Goal: Communication & Community: Participate in discussion

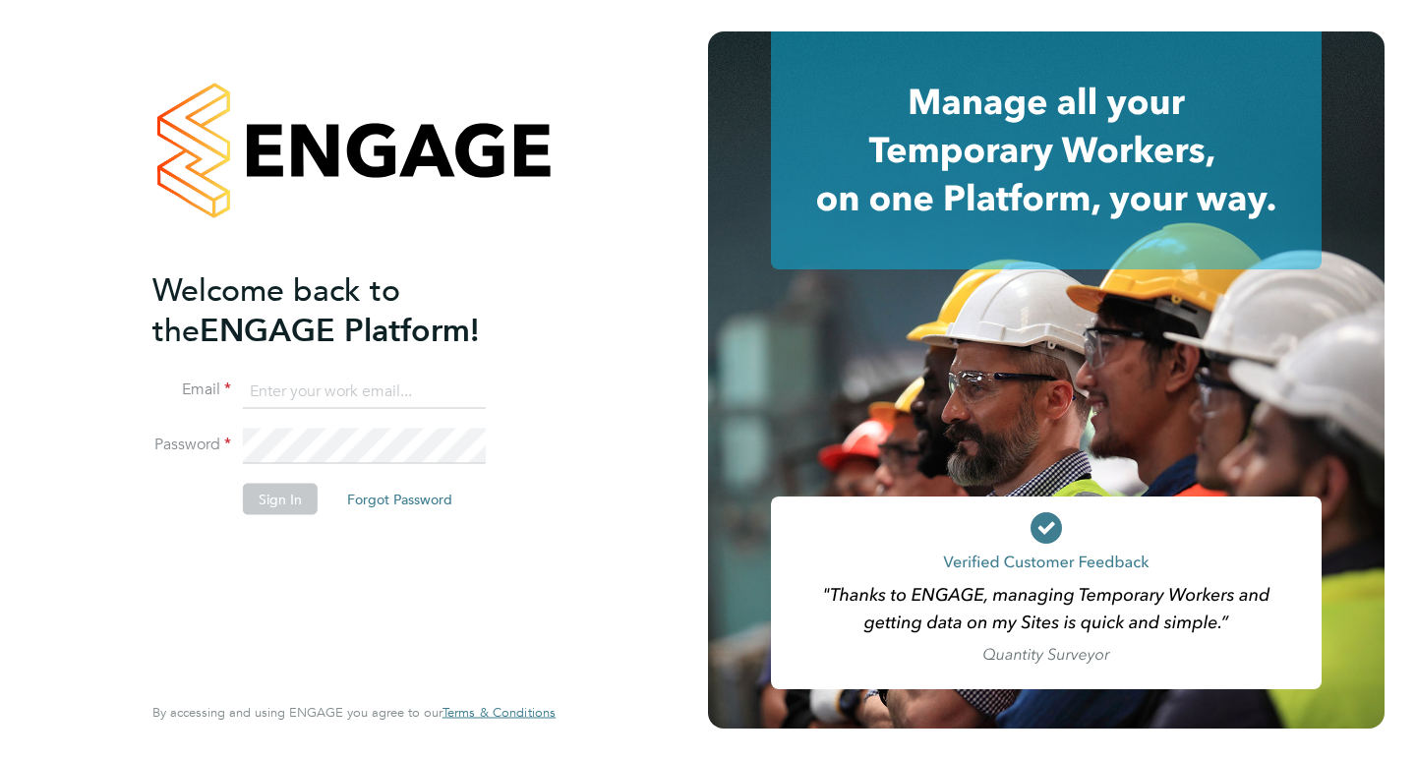
type input "[PERSON_NAME][EMAIL_ADDRESS][PERSON_NAME][DOMAIN_NAME]"
click at [290, 499] on button "Sign In" at bounding box center [280, 498] width 75 height 31
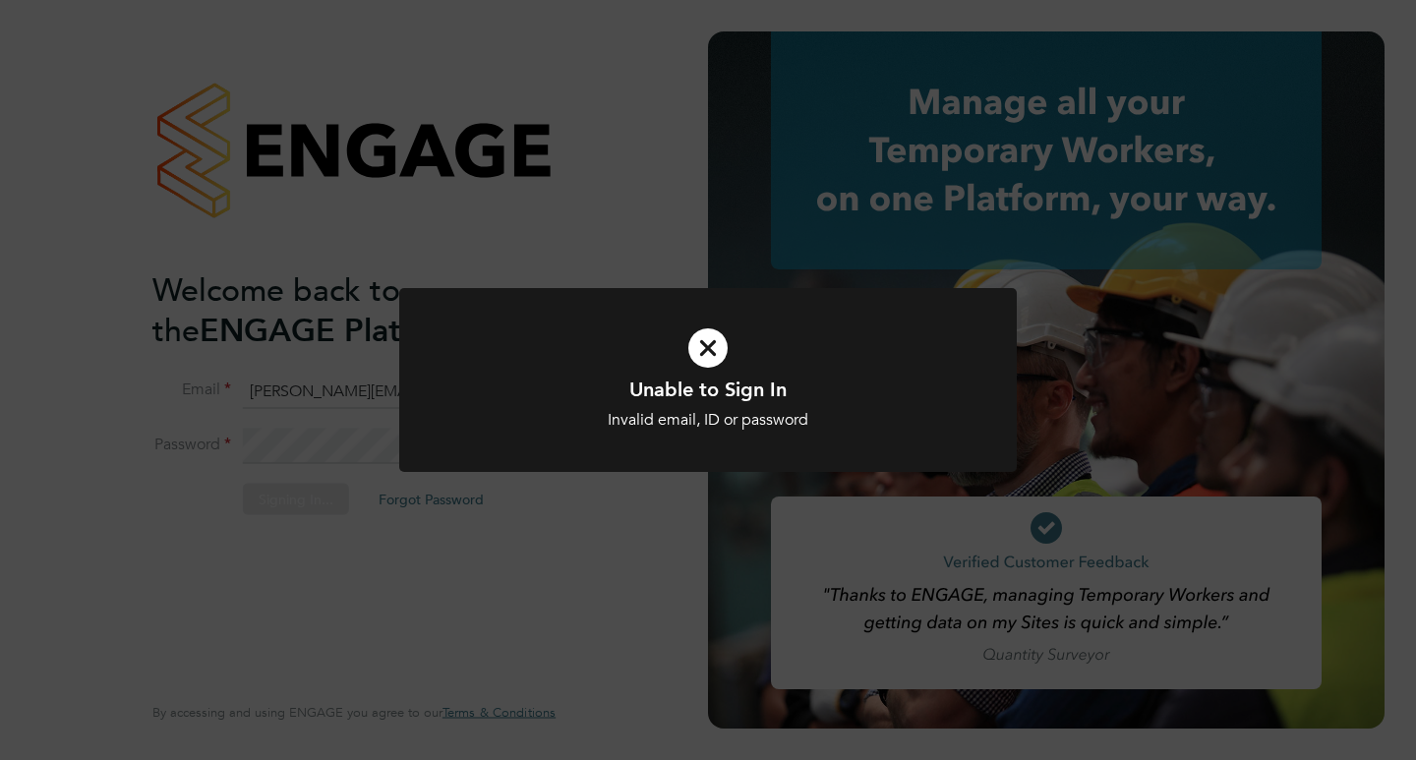
click at [708, 346] on icon at bounding box center [707, 348] width 511 height 77
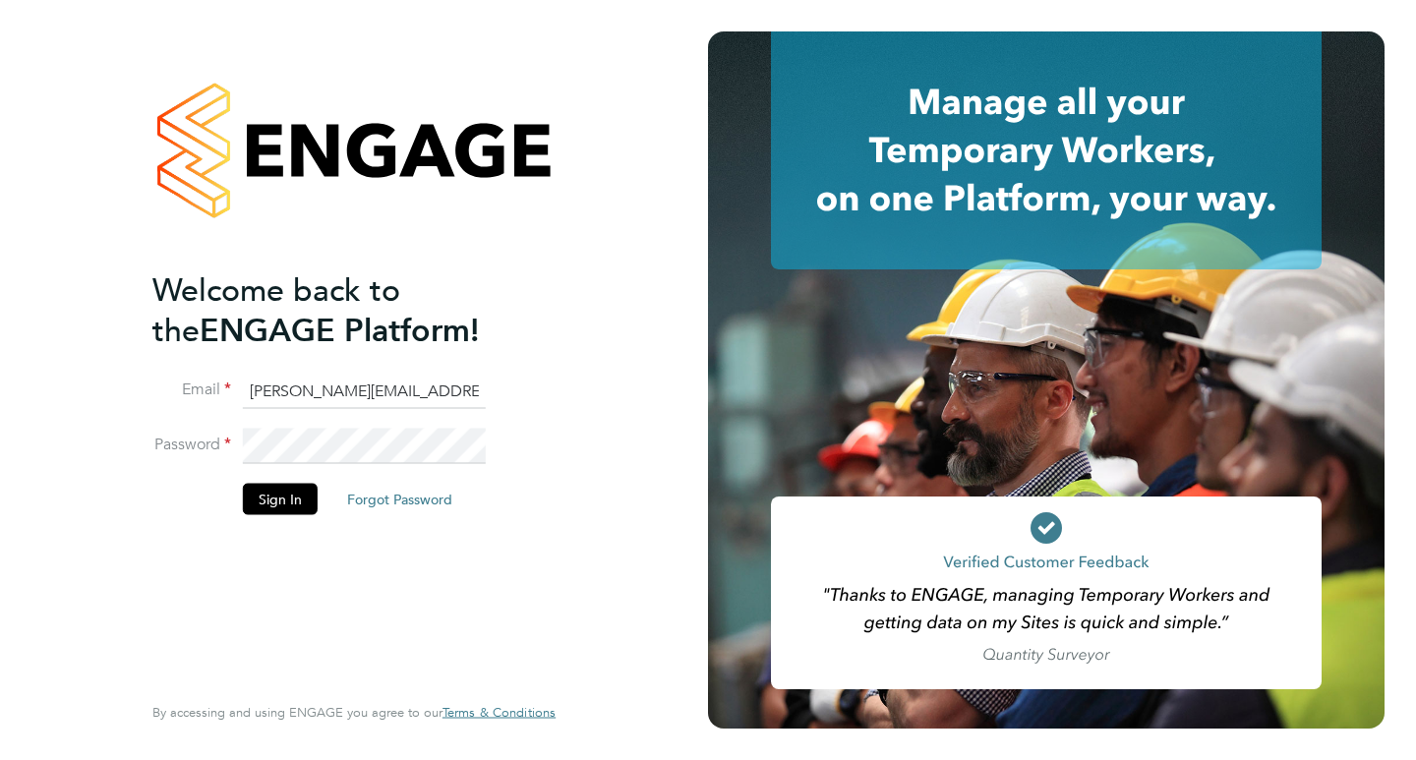
click at [45, 428] on div "Welcome back to the ENGAGE Platform! Email [PERSON_NAME][EMAIL_ADDRESS][PERSON_…" at bounding box center [354, 380] width 708 height 760
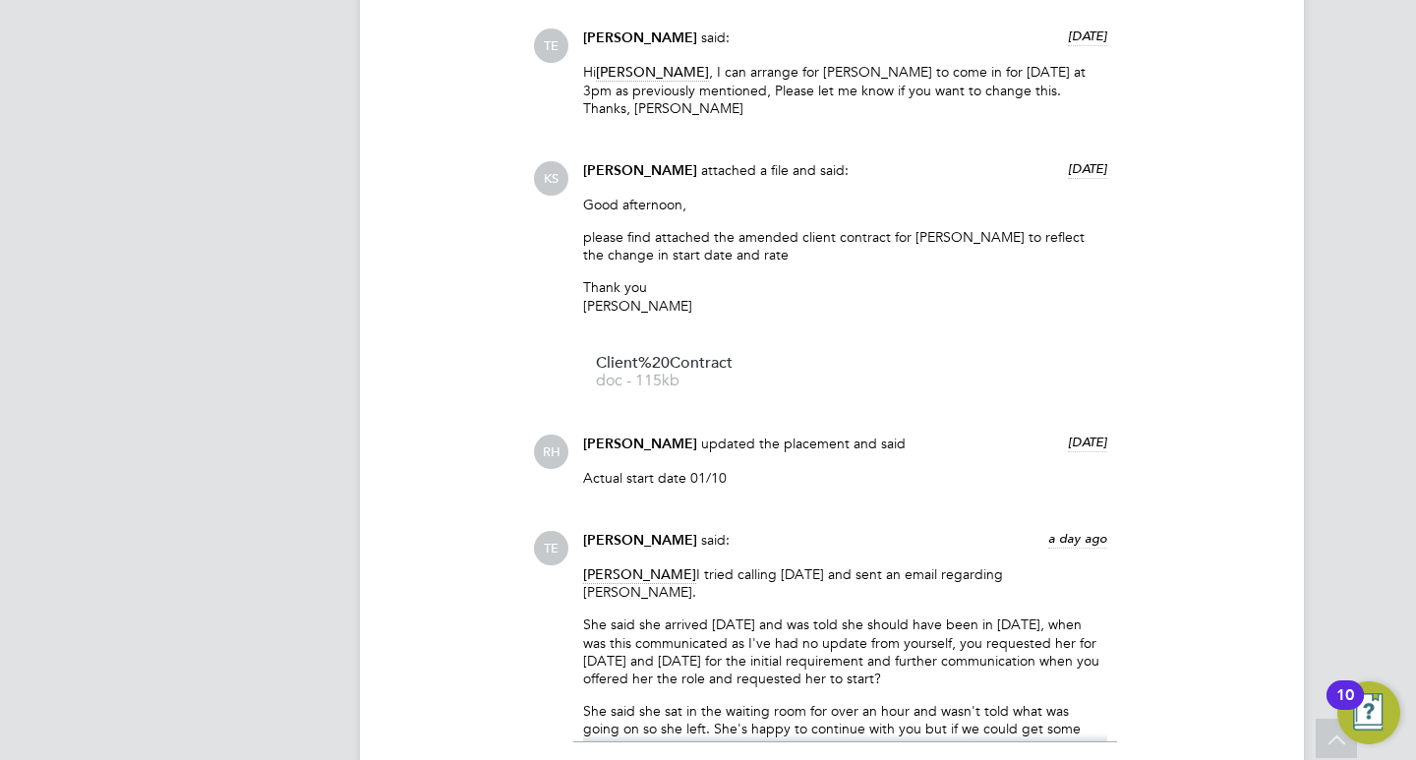
scroll to position [2163, 0]
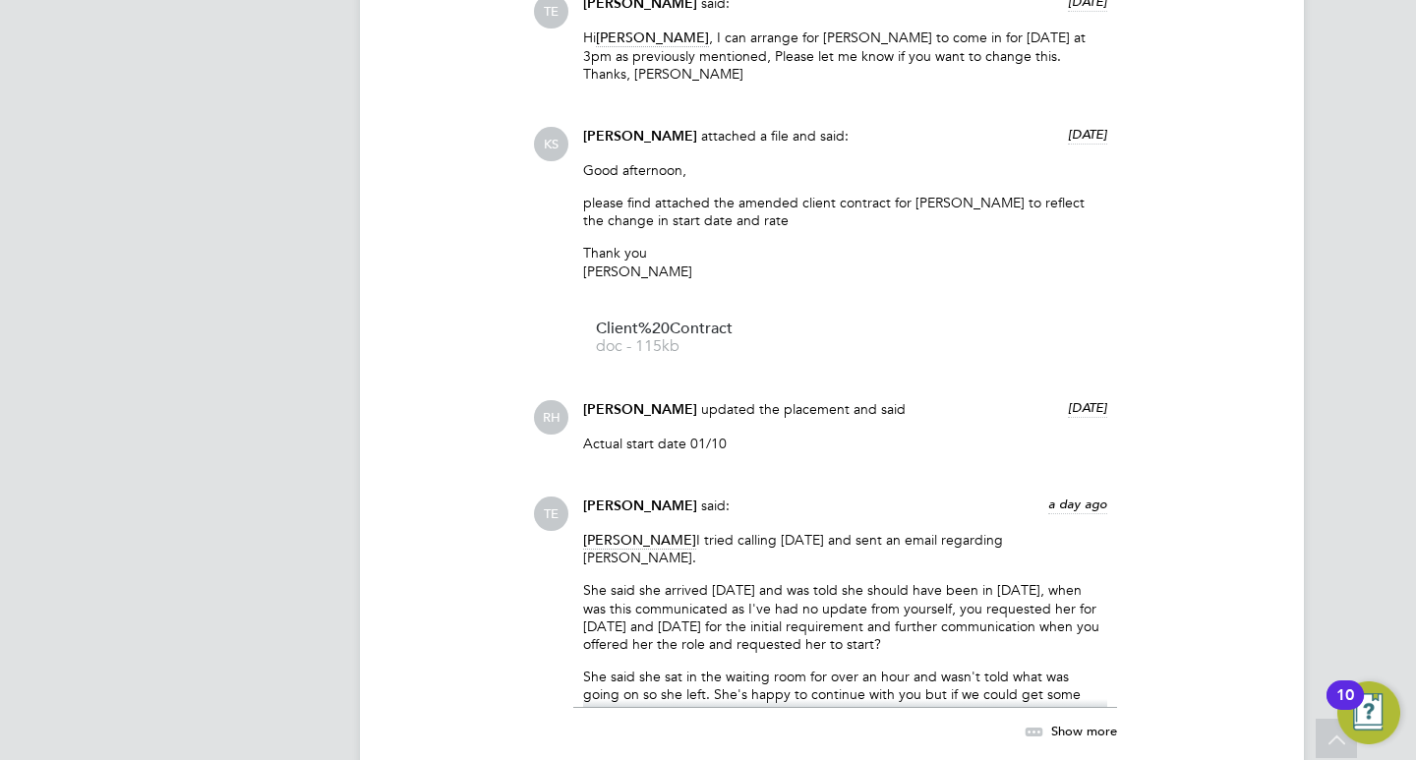
click at [817, 595] on p "She said she arrived yesterday and was told she should have been in on Tuesday,…" at bounding box center [845, 617] width 524 height 72
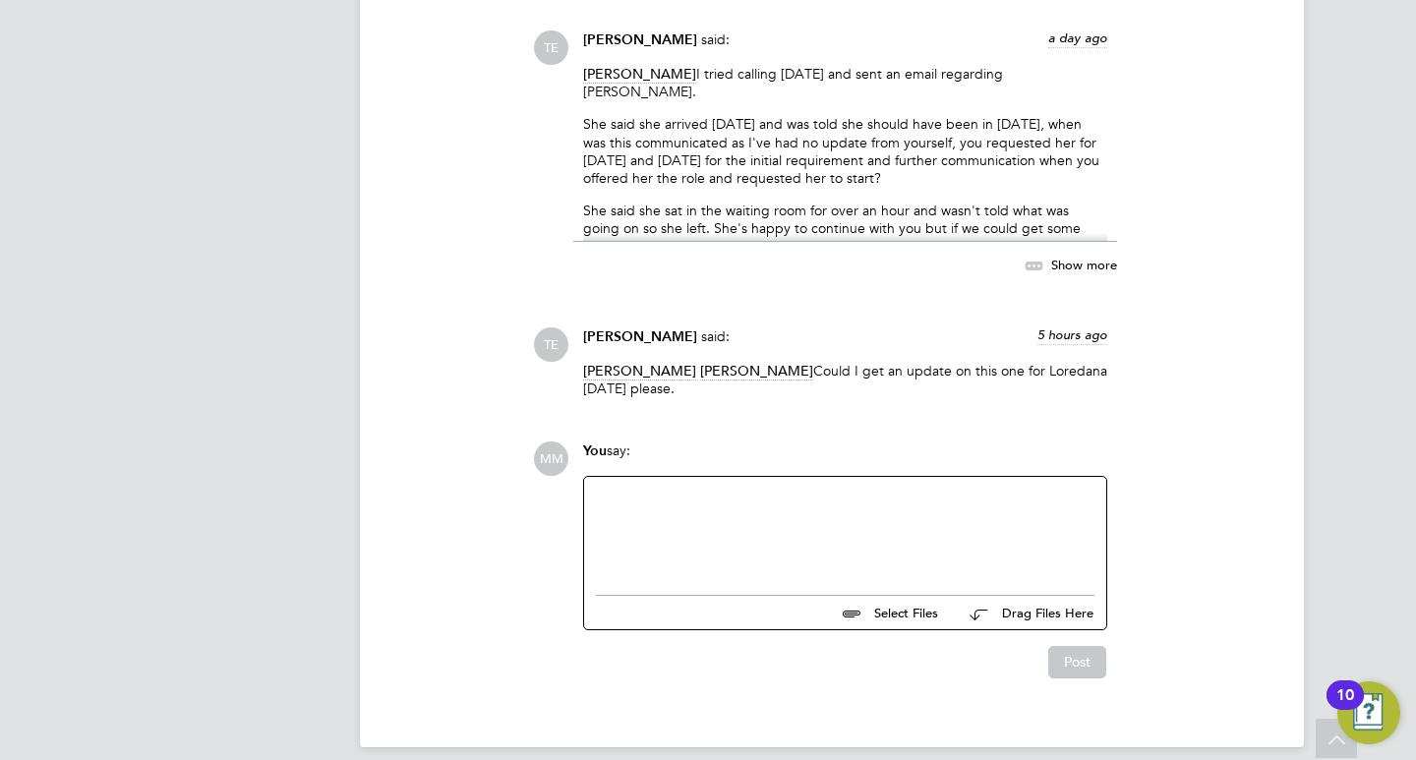
scroll to position [2631, 0]
click at [659, 454] on div "You say:" at bounding box center [845, 456] width 524 height 34
click at [652, 487] on div at bounding box center [845, 529] width 498 height 85
paste div
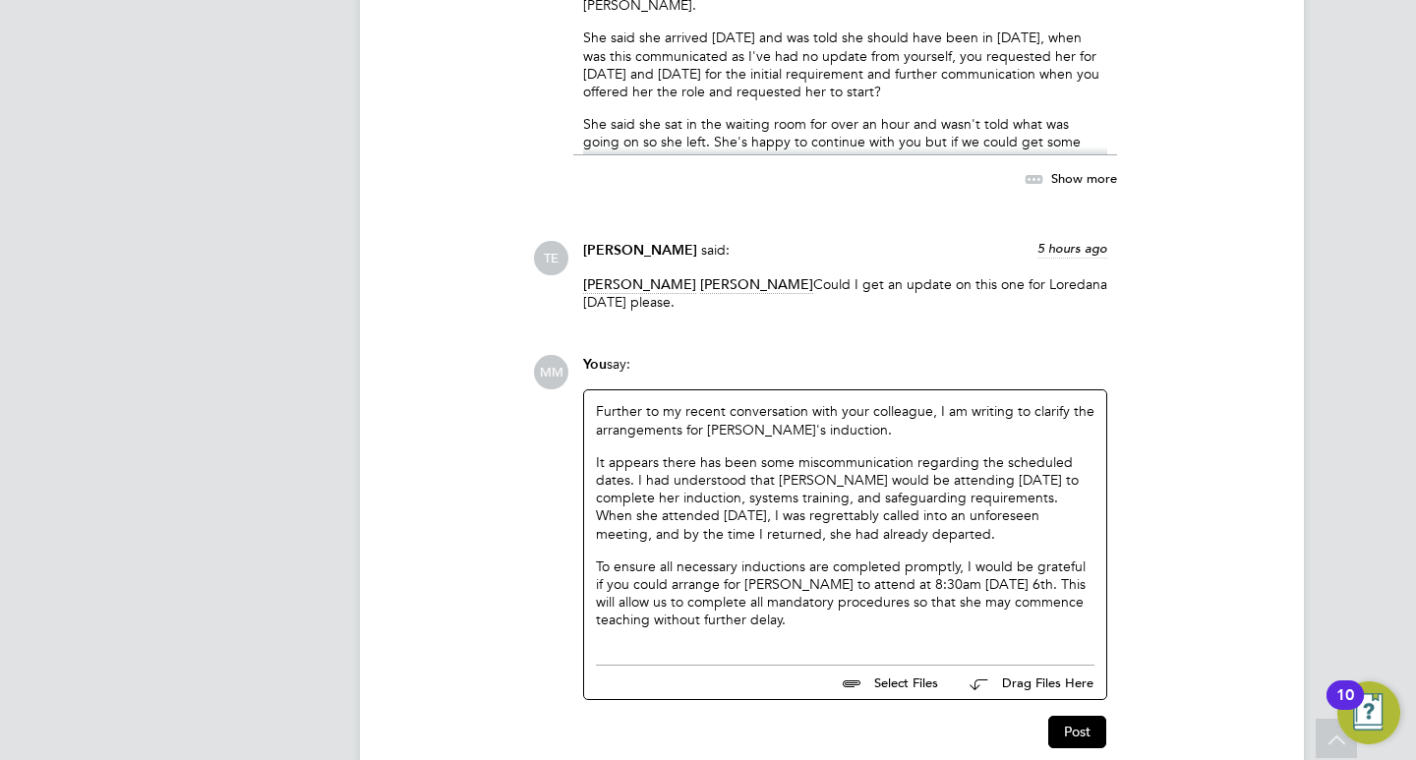
scroll to position [2729, 0]
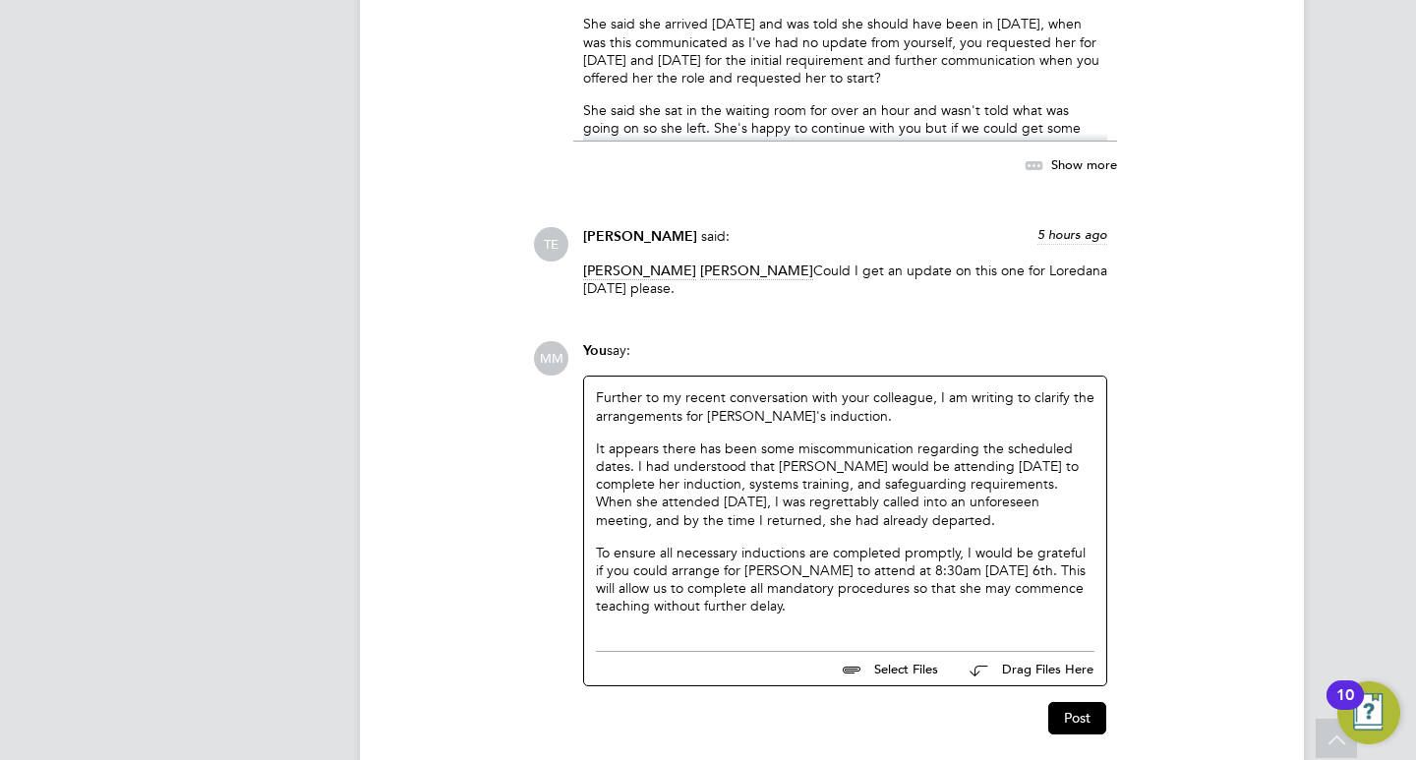
click at [595, 381] on div "Further to my recent conversation with your colleague, I am writing to clarify …" at bounding box center [845, 509] width 522 height 264
click at [599, 388] on p "Further to my recent conversation with your colleague, I am writing to clarify …" at bounding box center [845, 405] width 498 height 35
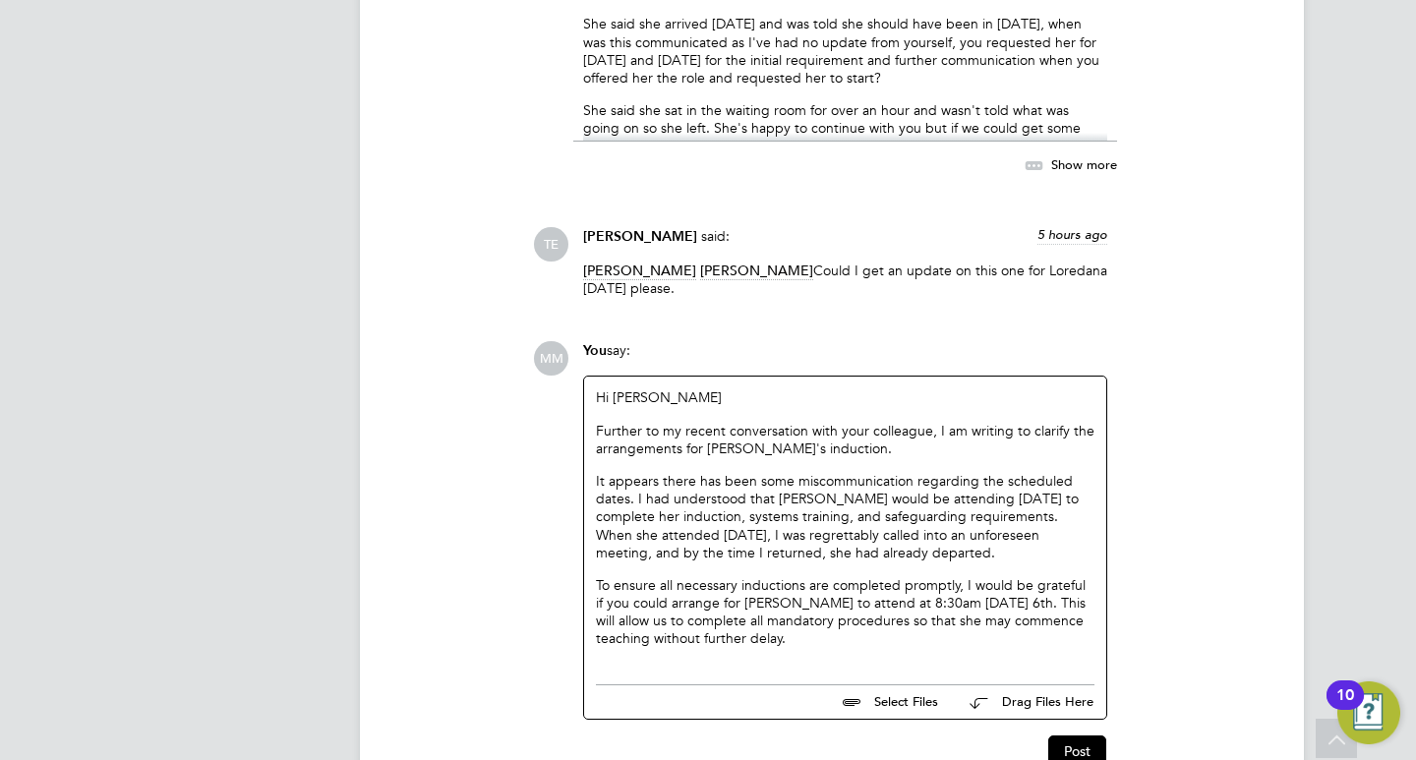
click at [814, 632] on div "Hi Tom Further to my recent conversation with your colleague, I am writing to c…" at bounding box center [845, 525] width 522 height 297
click at [808, 624] on p "To ensure all necessary inductions are completed promptly, I would be grateful …" at bounding box center [845, 612] width 498 height 72
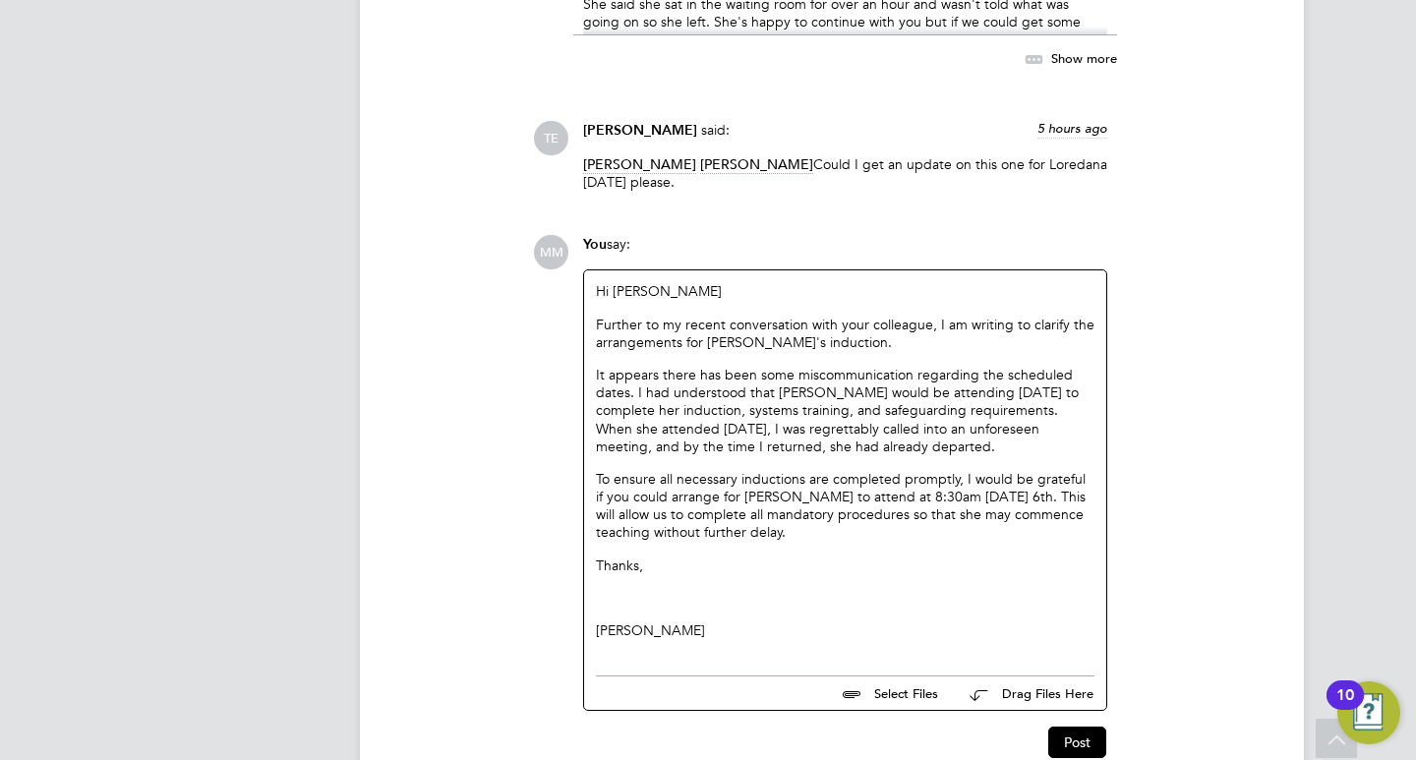
scroll to position [2918, 0]
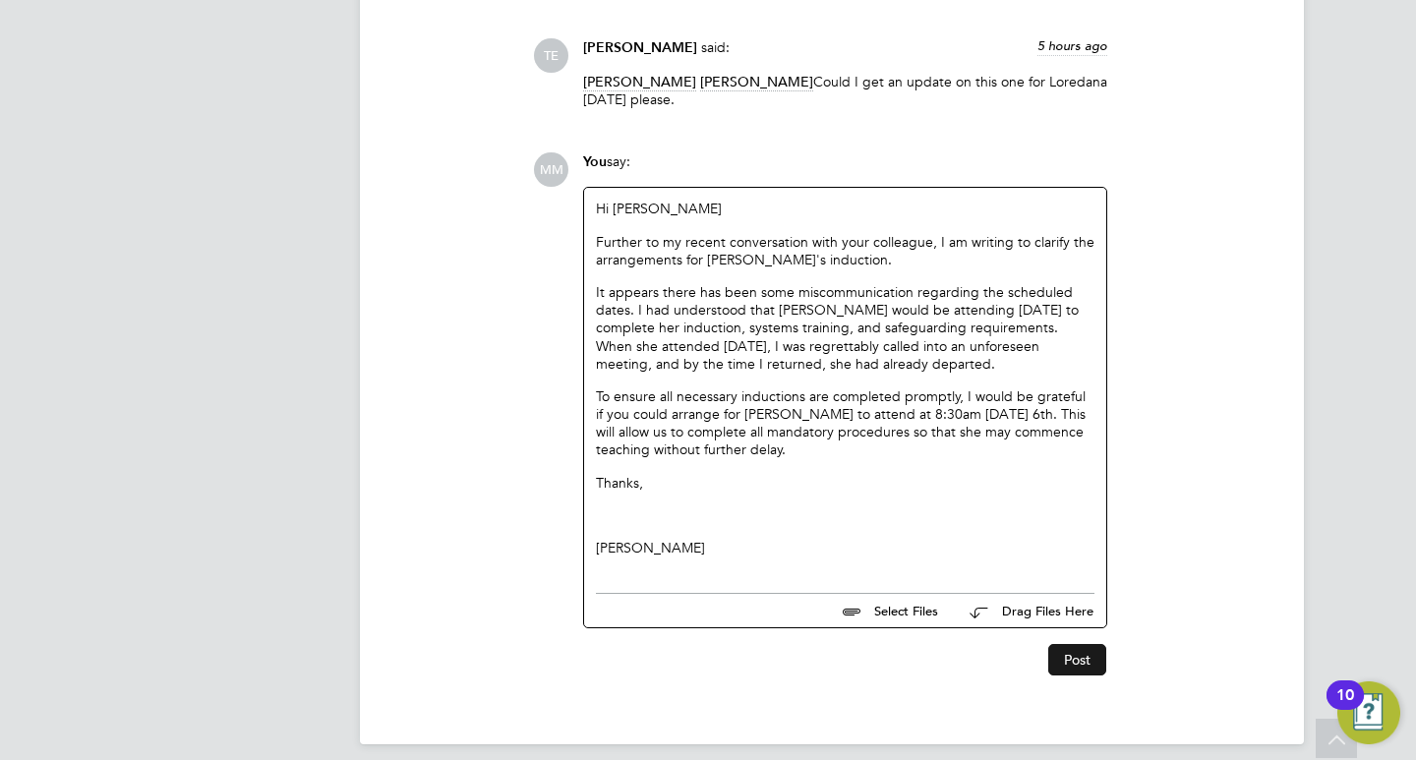
click at [1072, 644] on button "Post" at bounding box center [1077, 659] width 58 height 31
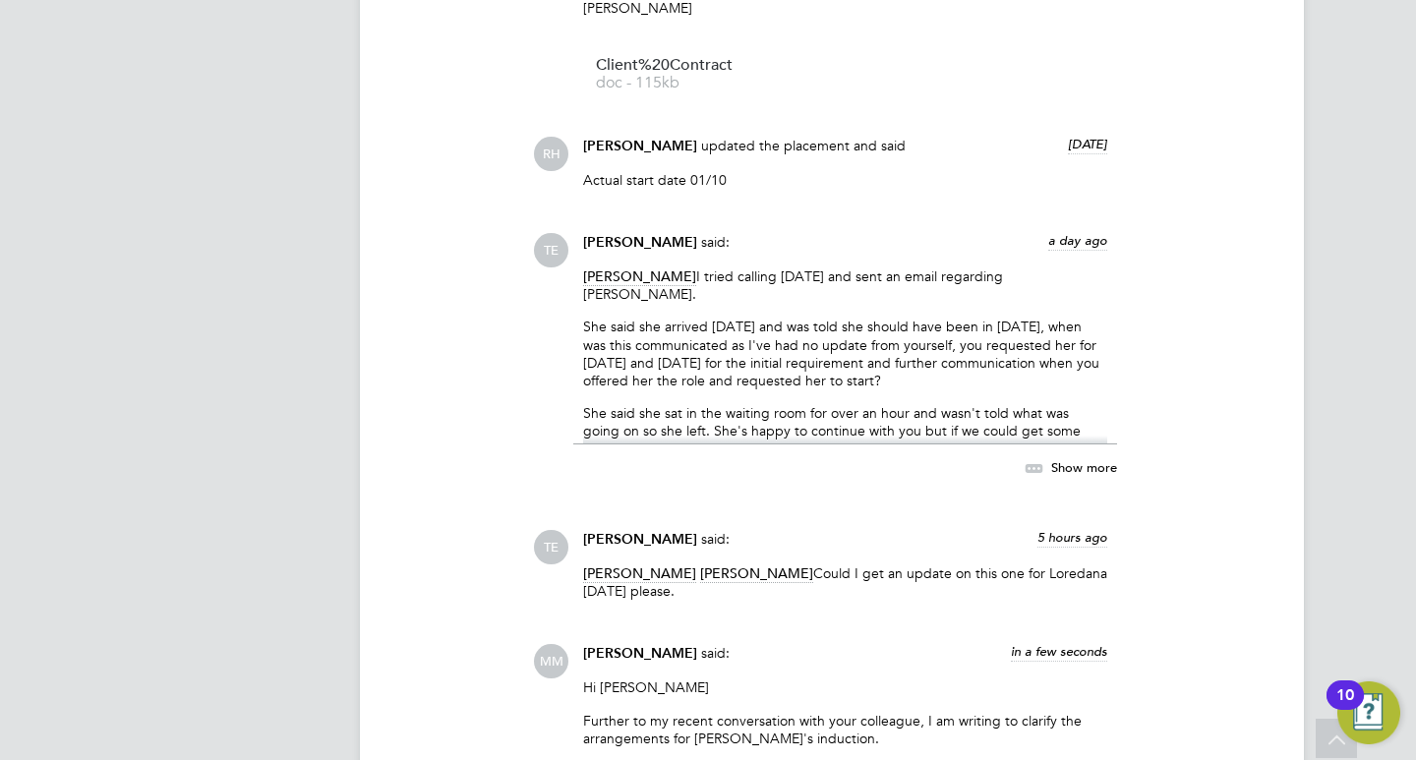
scroll to position [1935, 0]
